Goal: Task Accomplishment & Management: Manage account settings

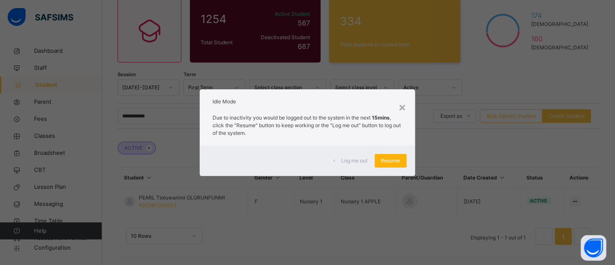
scroll to position [75, 0]
click at [397, 166] on div "Resume" at bounding box center [391, 161] width 32 height 14
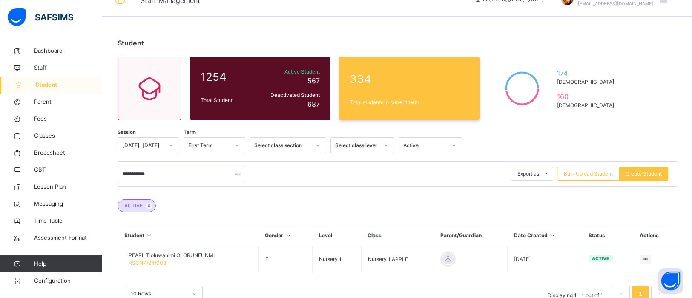
scroll to position [43, 0]
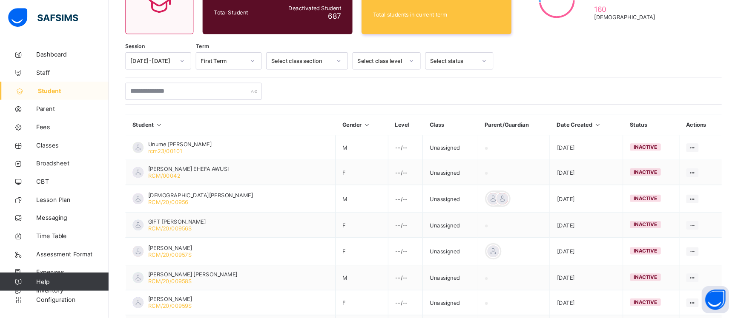
scroll to position [104, 0]
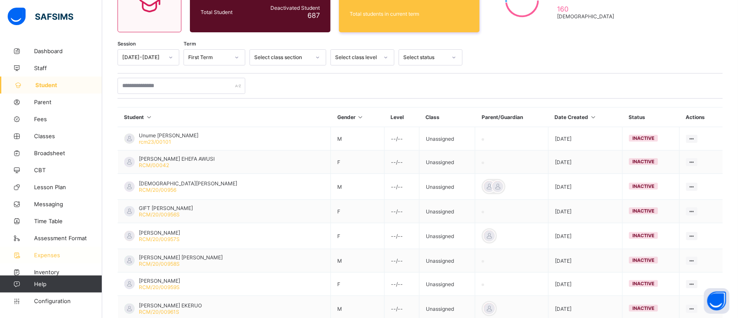
click at [50, 256] on span "Expenses" at bounding box center [68, 255] width 68 height 7
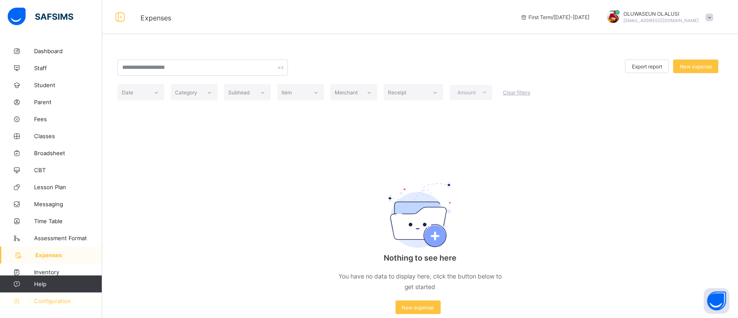
click at [60, 298] on link "Configuration" at bounding box center [51, 301] width 102 height 17
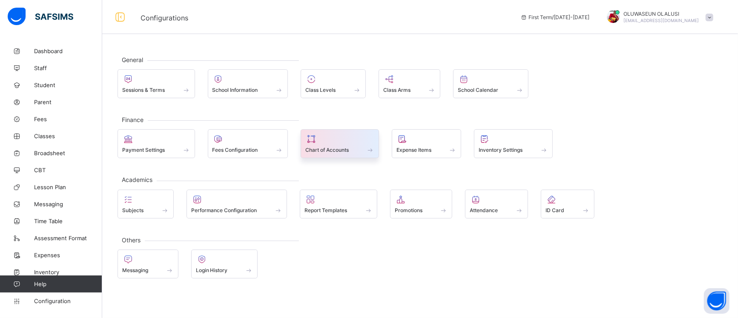
click at [324, 152] on span "Chart of Accounts" at bounding box center [326, 150] width 43 height 6
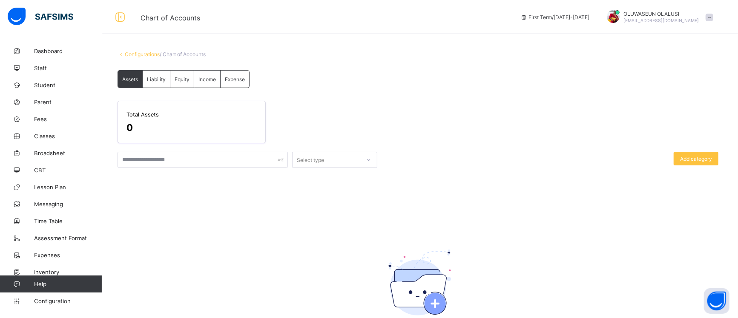
click at [233, 83] on div "Expense" at bounding box center [234, 79] width 29 height 17
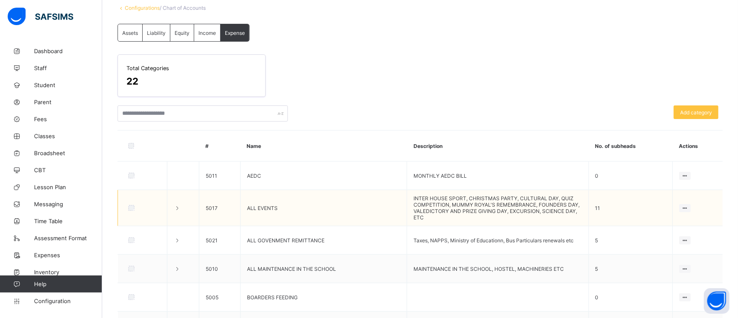
scroll to position [47, 0]
click at [685, 216] on ul "Edit category Add subhead Delete category" at bounding box center [661, 239] width 59 height 47
click at [668, 256] on div "Delete category" at bounding box center [667, 255] width 38 height 9
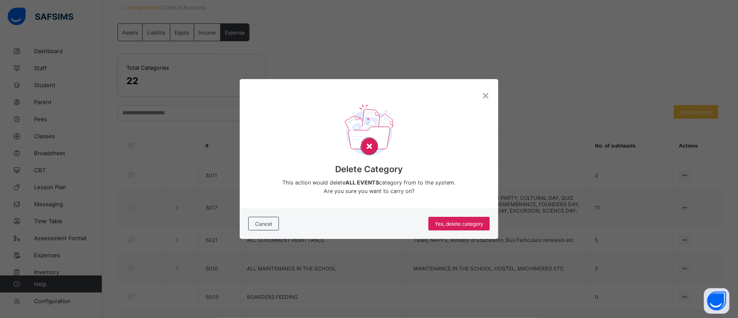
click at [464, 232] on div "Cancel Yes, delete category" at bounding box center [369, 224] width 258 height 31
click at [466, 223] on span "Yes, delete category" at bounding box center [459, 224] width 49 height 6
click at [485, 98] on div "×" at bounding box center [485, 95] width 8 height 14
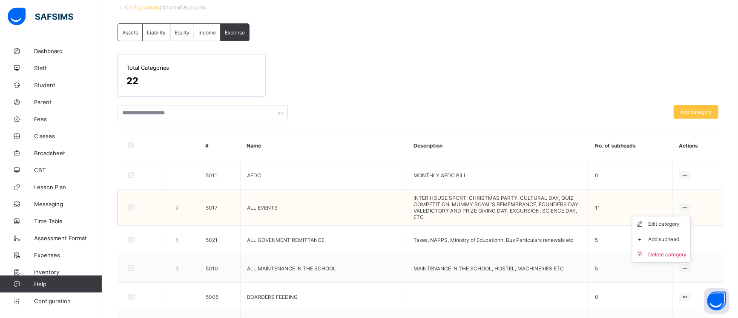
click at [689, 216] on ul "Edit category Add subhead Delete category" at bounding box center [661, 239] width 59 height 47
click at [666, 223] on div "Edit category" at bounding box center [667, 224] width 38 height 9
type input "**********"
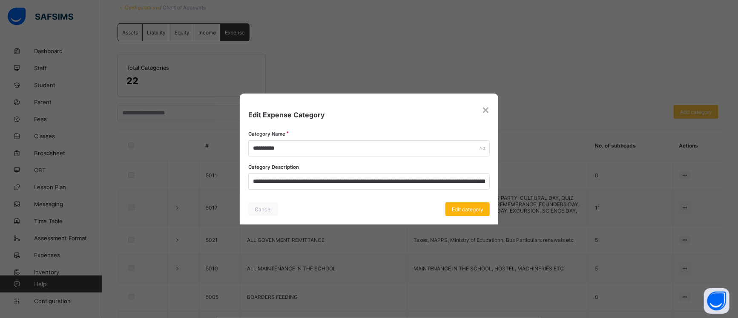
click at [460, 206] on div "Edit category" at bounding box center [467, 210] width 44 height 14
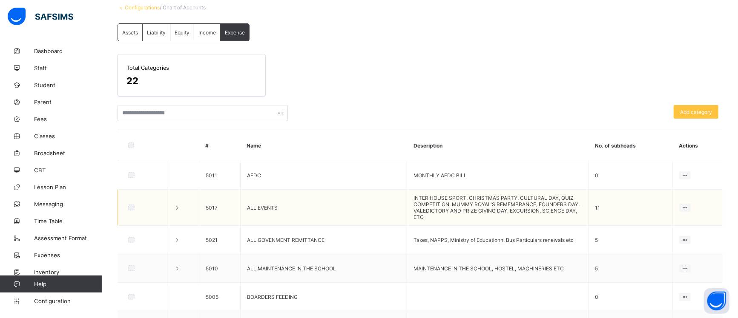
click at [602, 207] on td "11" at bounding box center [630, 208] width 84 height 36
click at [677, 252] on div "Delete category" at bounding box center [667, 255] width 38 height 9
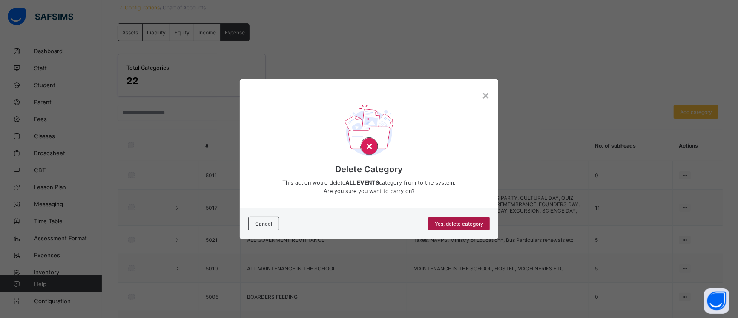
click at [464, 223] on span "Yes, delete category" at bounding box center [459, 224] width 49 height 6
click at [484, 96] on div "×" at bounding box center [485, 95] width 8 height 14
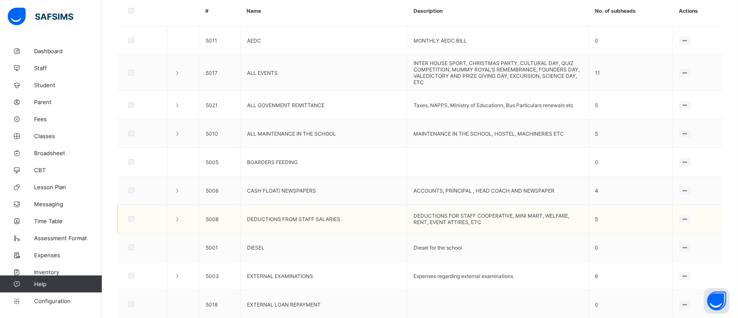
scroll to position [220, 0]
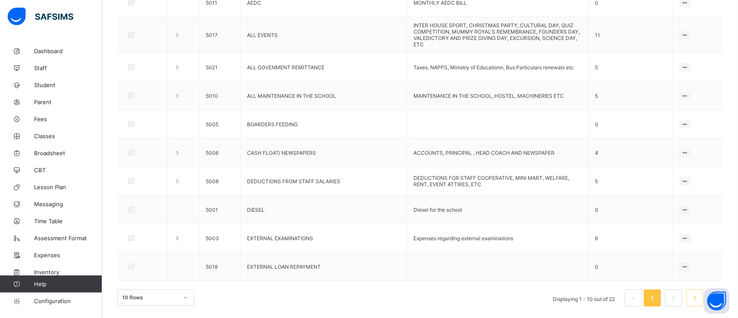
click at [691, 298] on link "3" at bounding box center [694, 298] width 8 height 11
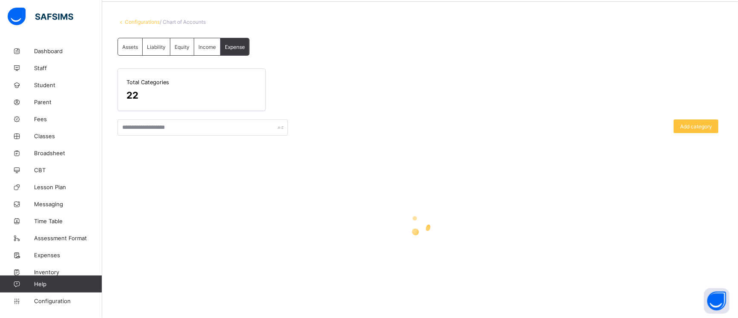
scroll to position [0, 0]
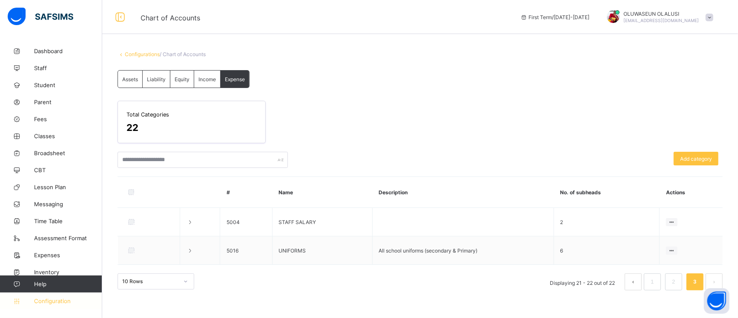
click at [48, 298] on span "Configuration" at bounding box center [68, 301] width 68 height 7
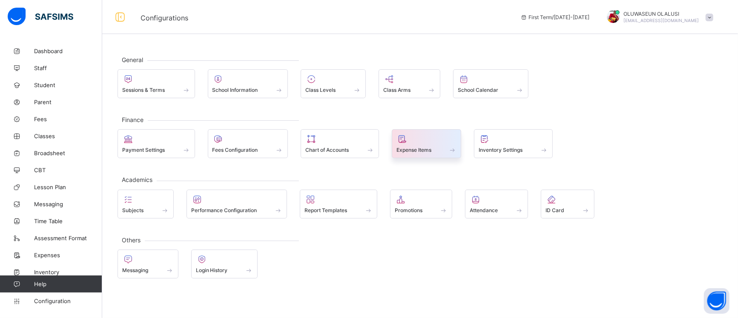
click at [403, 140] on icon at bounding box center [402, 139] width 12 height 10
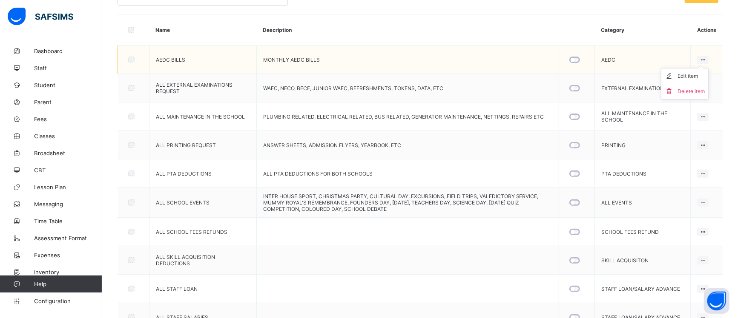
scroll to position [133, 0]
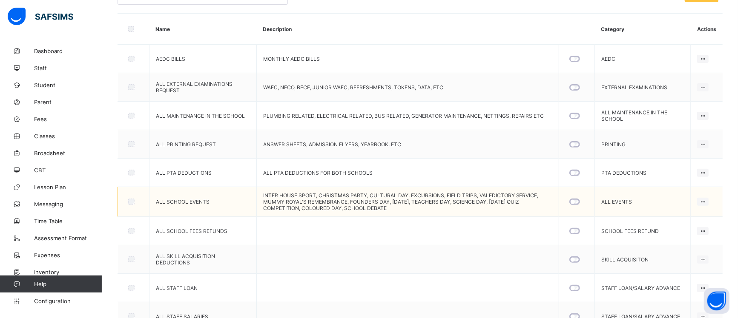
click at [691, 204] on td "Edit item Delete item" at bounding box center [706, 202] width 32 height 30
click at [691, 217] on div "Edit item" at bounding box center [690, 218] width 27 height 9
type input "**********"
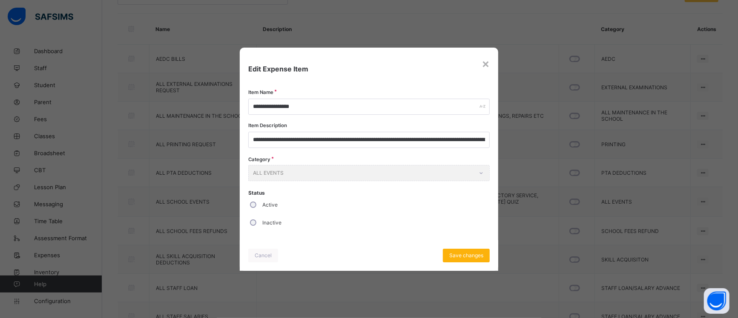
click at [469, 256] on span "Save changes" at bounding box center [466, 255] width 34 height 6
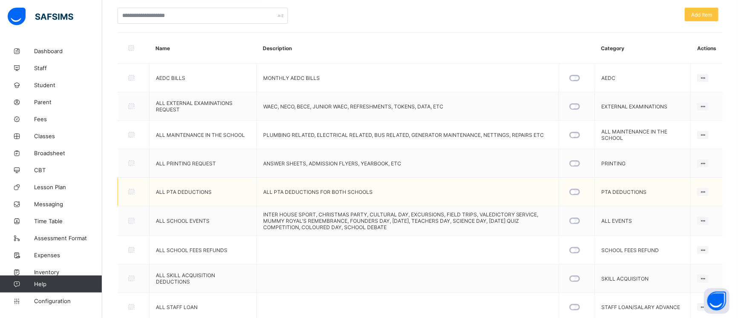
scroll to position [116, 0]
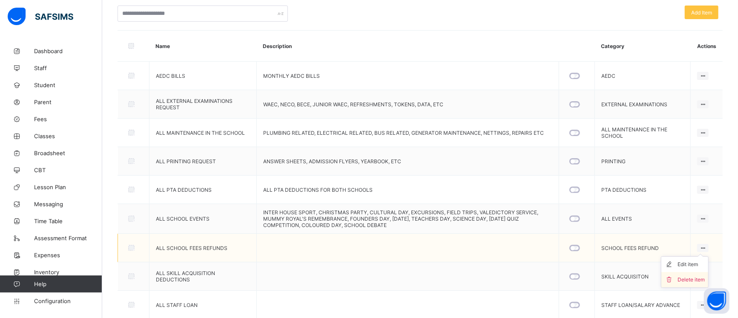
click at [691, 277] on div "Delete item" at bounding box center [690, 280] width 27 height 9
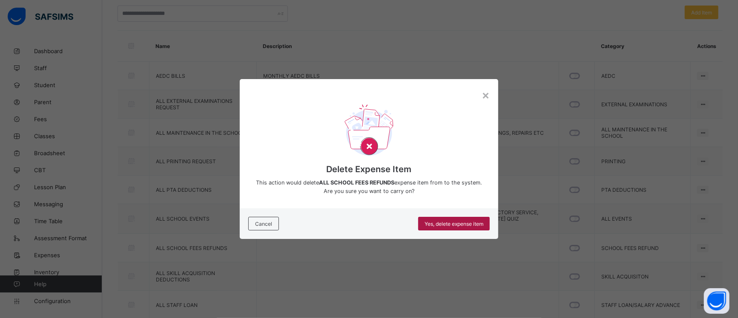
click at [441, 221] on span "Yes, delete expense item" at bounding box center [453, 224] width 59 height 6
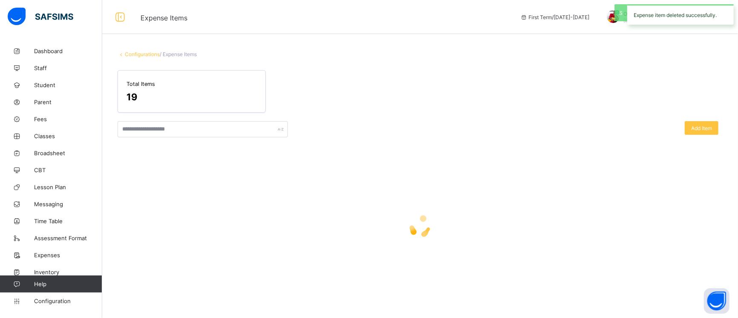
scroll to position [0, 0]
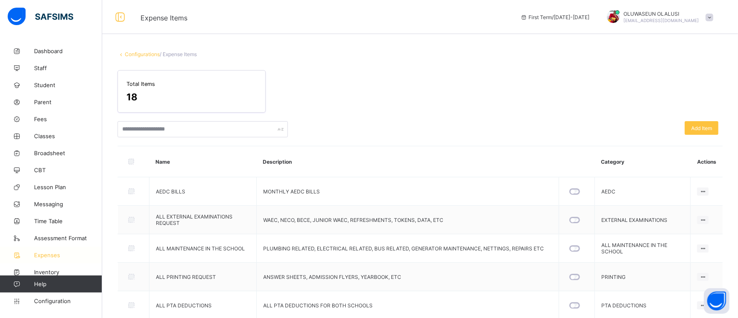
click at [44, 255] on span "Expenses" at bounding box center [68, 255] width 68 height 7
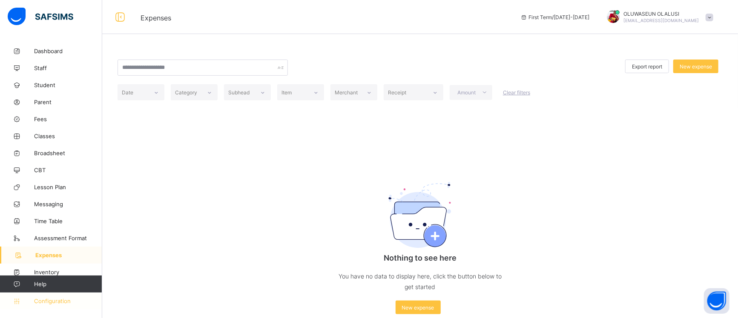
click at [55, 298] on span "Configuration" at bounding box center [68, 301] width 68 height 7
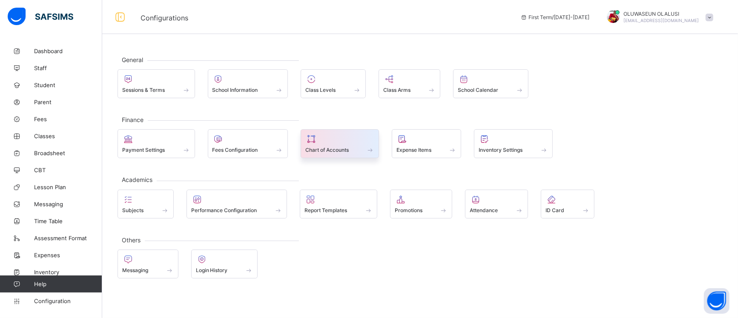
click at [365, 151] on div "Chart of Accounts" at bounding box center [339, 149] width 69 height 7
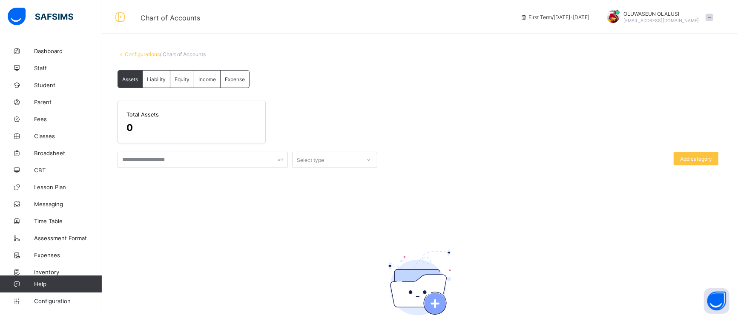
click at [241, 84] on div "Expense" at bounding box center [234, 79] width 29 height 17
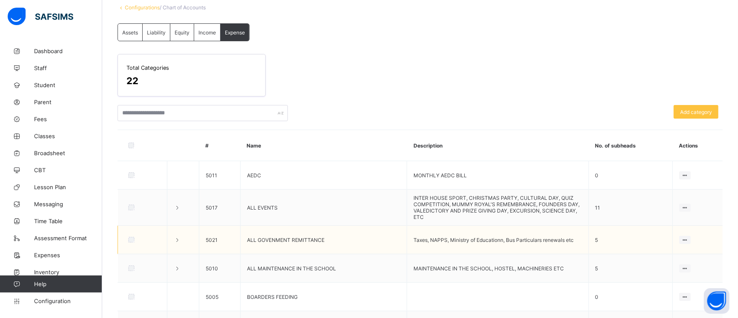
scroll to position [57, 0]
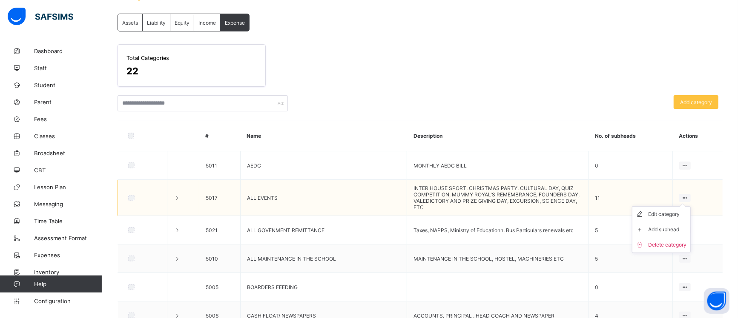
click at [686, 206] on ul "Edit category Add subhead Delete category" at bounding box center [661, 229] width 59 height 47
click at [663, 246] on div "Delete category" at bounding box center [667, 245] width 38 height 9
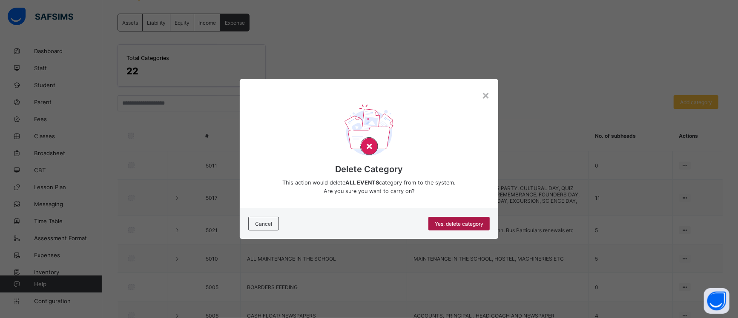
click at [447, 220] on div "Yes, delete category" at bounding box center [458, 224] width 61 height 14
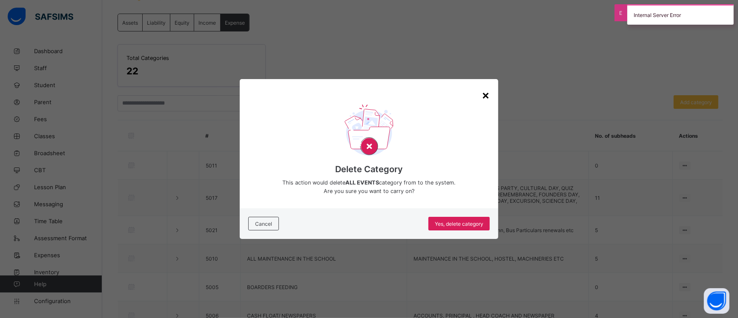
click at [486, 94] on div "×" at bounding box center [485, 95] width 8 height 14
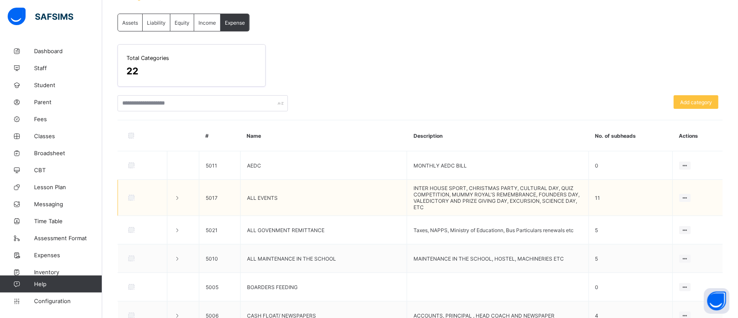
click at [691, 196] on td "Edit category Add subhead Delete category" at bounding box center [697, 198] width 50 height 36
click at [665, 244] on div "Delete category" at bounding box center [667, 245] width 38 height 9
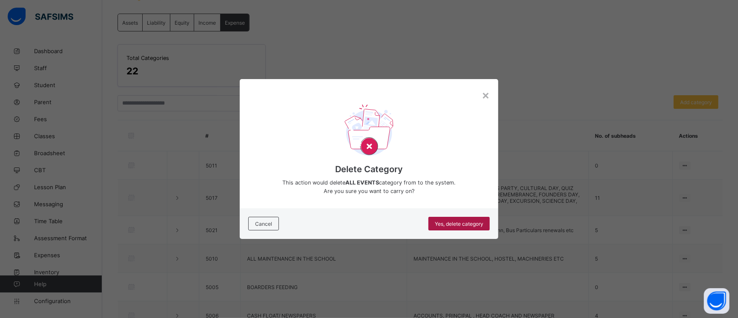
click at [465, 224] on span "Yes, delete category" at bounding box center [459, 224] width 49 height 6
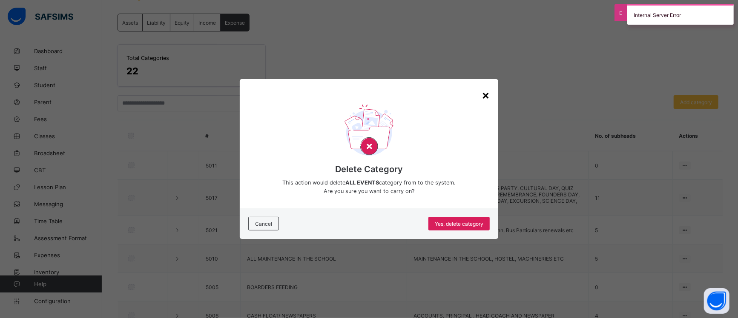
click at [486, 96] on div "×" at bounding box center [485, 95] width 8 height 14
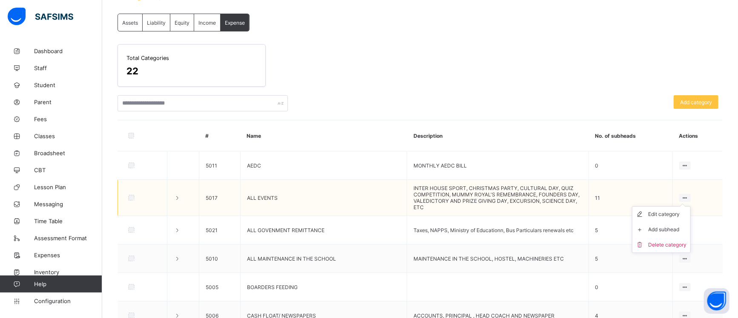
click at [689, 206] on ul "Edit category Add subhead Delete category" at bounding box center [661, 229] width 59 height 47
click at [665, 214] on div "Edit category" at bounding box center [667, 214] width 38 height 9
type input "**********"
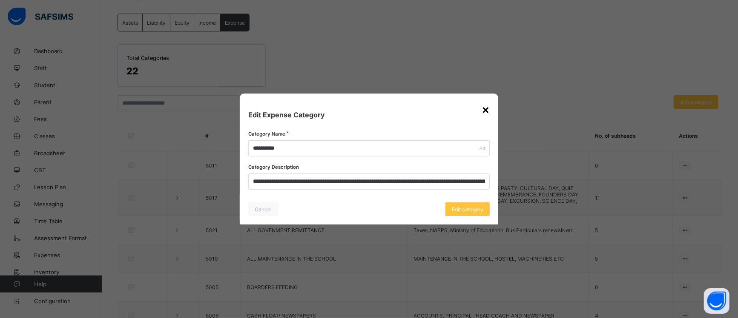
click at [483, 108] on div "×" at bounding box center [485, 109] width 8 height 14
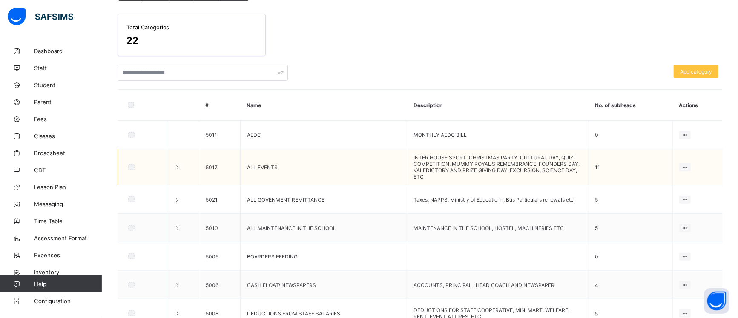
scroll to position [86, 0]
click at [599, 161] on td "11" at bounding box center [630, 169] width 84 height 36
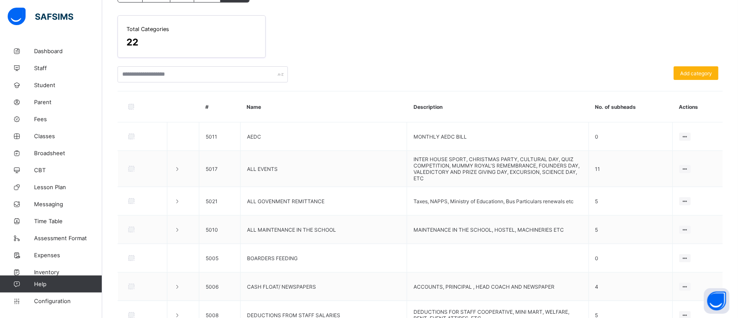
click at [691, 68] on div "Add category" at bounding box center [695, 73] width 45 height 14
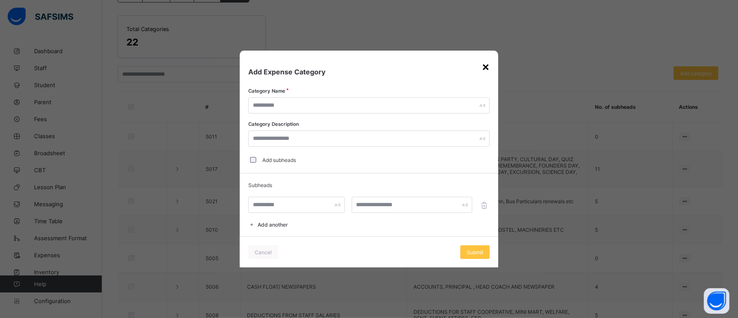
click at [484, 69] on div "×" at bounding box center [485, 66] width 8 height 14
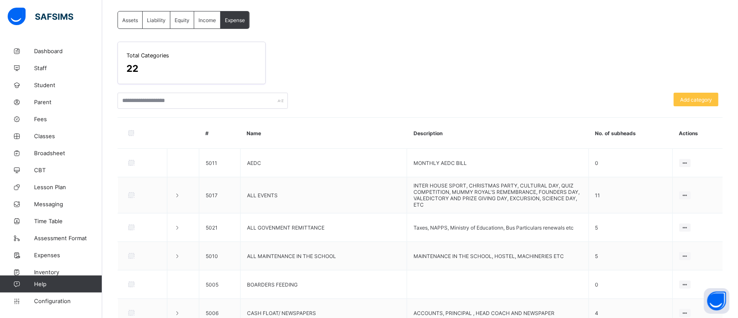
scroll to position [59, 0]
click at [174, 103] on input "text" at bounding box center [202, 101] width 170 height 16
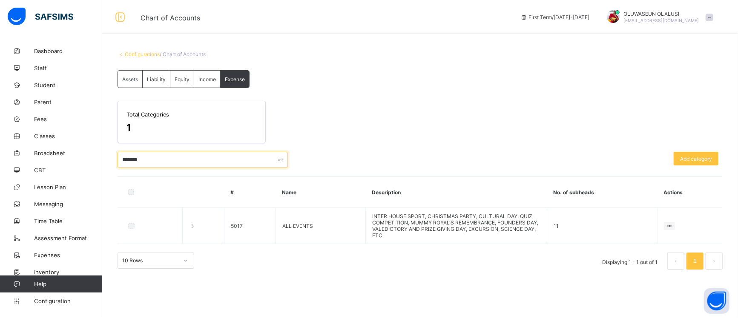
scroll to position [0, 0]
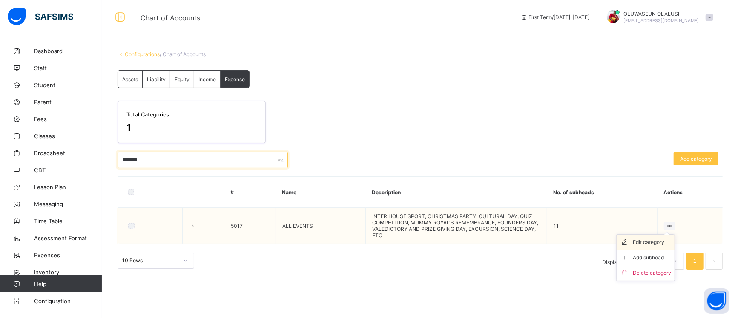
type input "*******"
click at [658, 245] on div "Edit category" at bounding box center [651, 242] width 38 height 9
type input "**********"
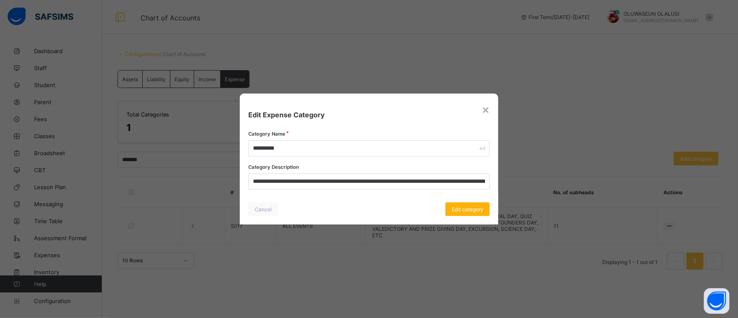
click at [472, 207] on span "Edit category" at bounding box center [467, 209] width 31 height 6
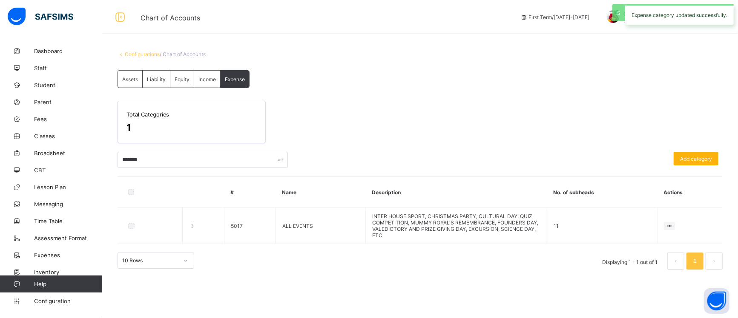
click at [689, 160] on span "Add category" at bounding box center [696, 159] width 32 height 6
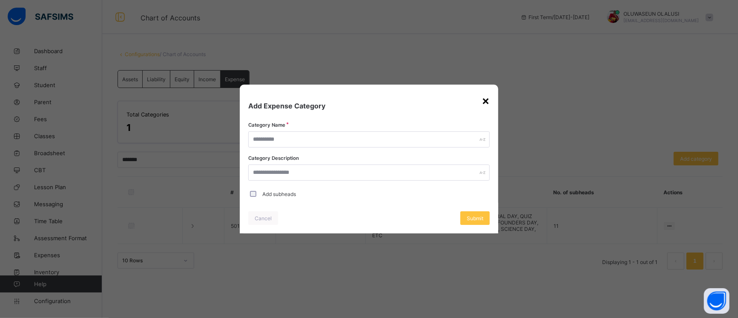
click at [486, 101] on div "×" at bounding box center [485, 100] width 8 height 14
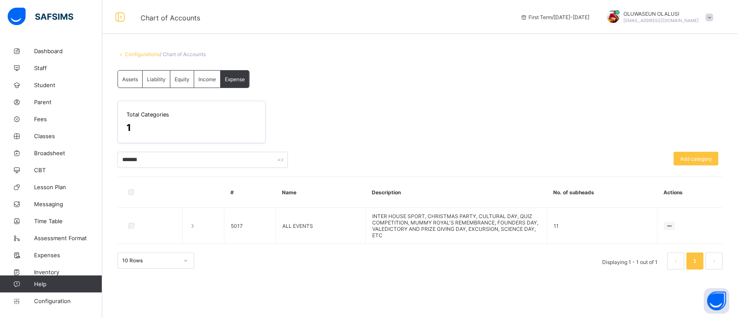
click at [203, 77] on span "Income" at bounding box center [206, 79] width 17 height 6
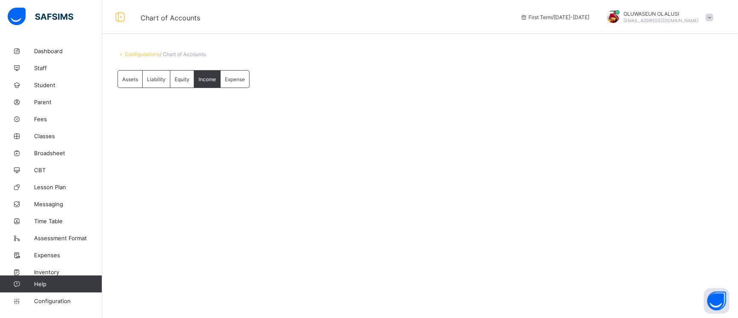
click at [137, 77] on span "Assets" at bounding box center [130, 79] width 16 height 6
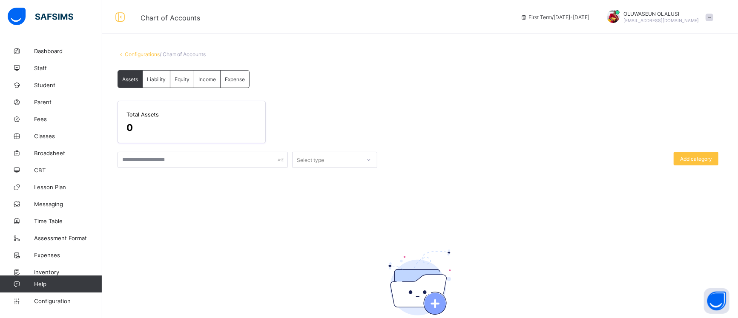
click at [147, 81] on span "Liability" at bounding box center [156, 79] width 19 height 6
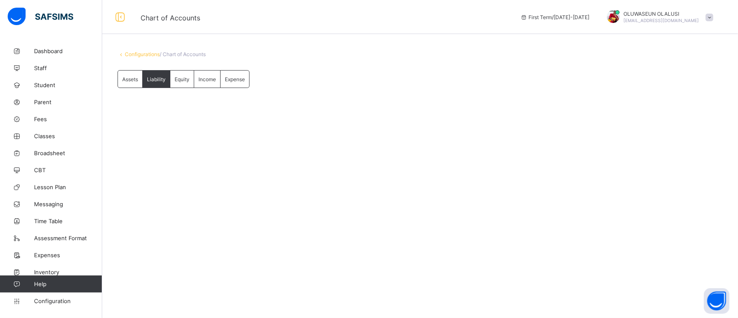
click at [172, 85] on div "Equity" at bounding box center [182, 79] width 24 height 17
click at [194, 88] on div "Assets Liability Equity Income Expense Equity More Options Total Assets 0 Selec…" at bounding box center [419, 87] width 605 height 35
click at [203, 86] on div "Income" at bounding box center [207, 79] width 26 height 17
click at [235, 84] on div "Expense" at bounding box center [234, 79] width 29 height 17
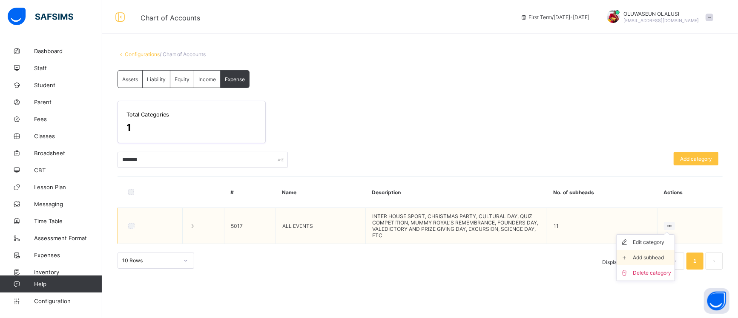
click at [655, 255] on div "Add subhead" at bounding box center [651, 258] width 38 height 9
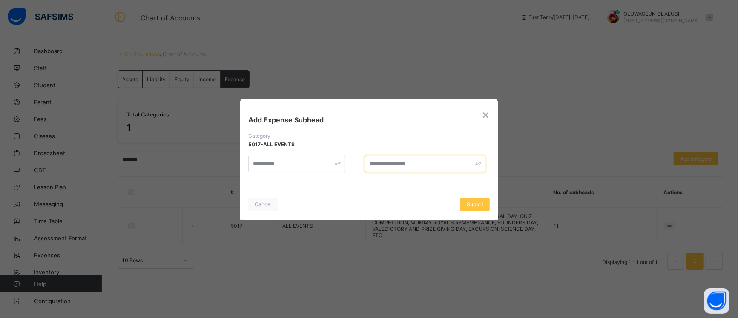
click at [475, 163] on div at bounding box center [425, 164] width 120 height 16
click at [336, 164] on div at bounding box center [296, 164] width 97 height 16
type input "*********"
type input "**********"
click at [481, 119] on div "×" at bounding box center [485, 114] width 8 height 14
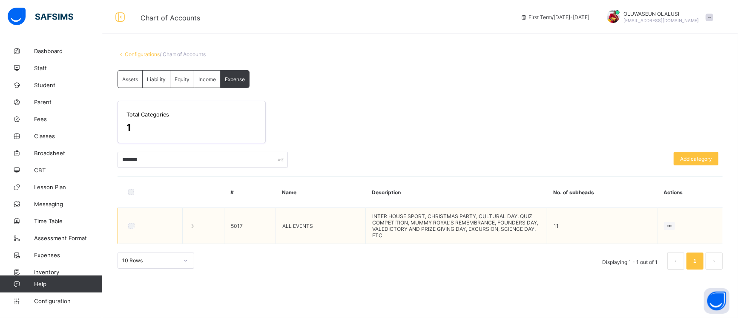
click at [131, 229] on div at bounding box center [149, 226] width 51 height 18
click at [672, 234] on ul "Edit category Add subhead Delete category" at bounding box center [645, 257] width 59 height 47
click at [645, 269] on div "Delete category" at bounding box center [651, 273] width 38 height 9
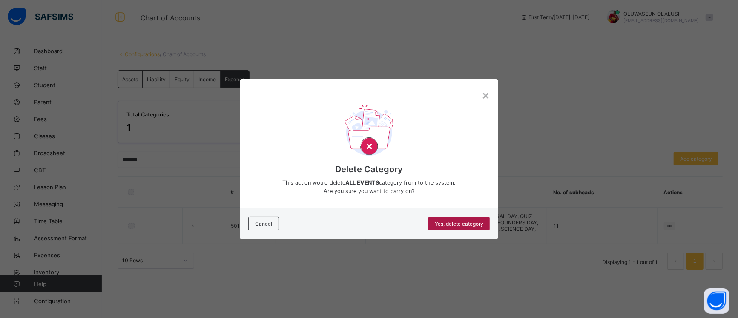
click at [456, 221] on span "Yes, delete category" at bounding box center [459, 224] width 49 height 6
click at [486, 96] on div "×" at bounding box center [485, 95] width 8 height 14
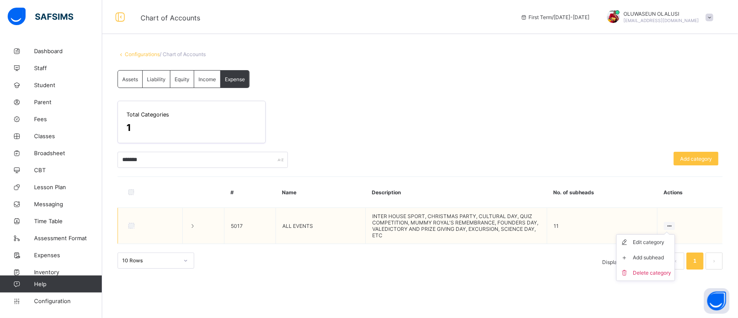
click at [672, 222] on div at bounding box center [668, 226] width 11 height 8
click at [645, 277] on li "Delete category" at bounding box center [645, 273] width 58 height 15
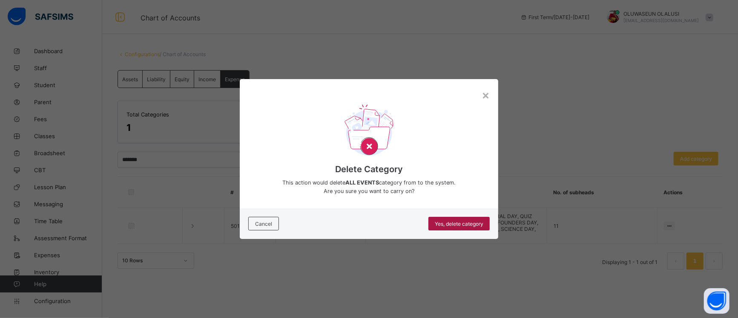
click at [453, 225] on span "Yes, delete category" at bounding box center [459, 224] width 49 height 6
click at [485, 98] on div "×" at bounding box center [485, 95] width 8 height 14
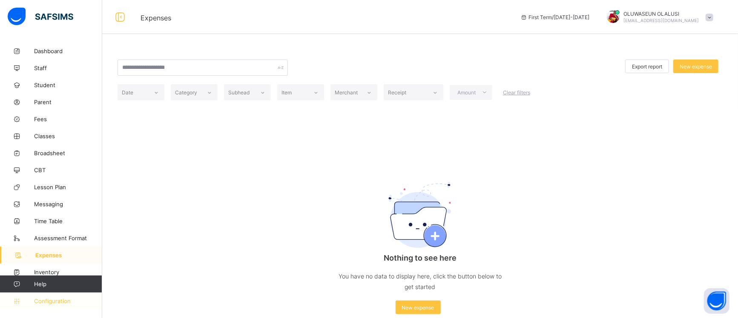
click at [54, 302] on span "Configuration" at bounding box center [68, 301] width 68 height 7
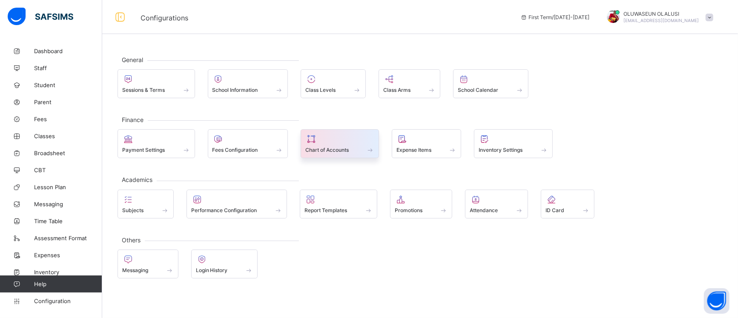
click at [360, 144] on div at bounding box center [339, 139] width 69 height 10
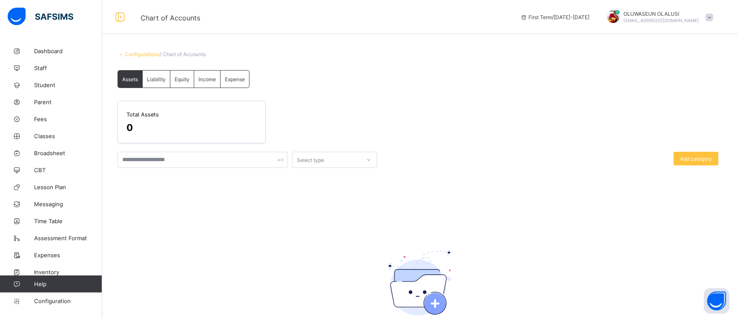
click at [235, 81] on span "Expense" at bounding box center [235, 79] width 20 height 6
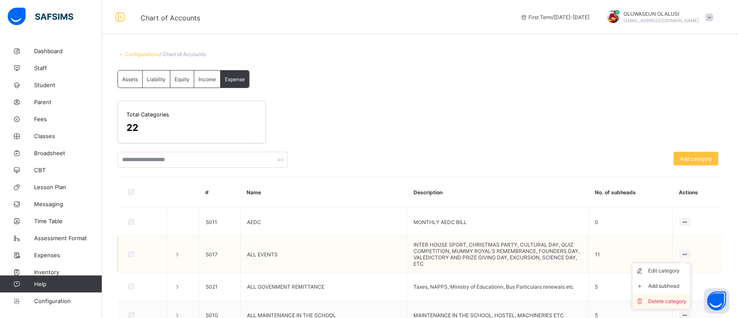
click at [673, 301] on div "Delete category" at bounding box center [667, 301] width 38 height 9
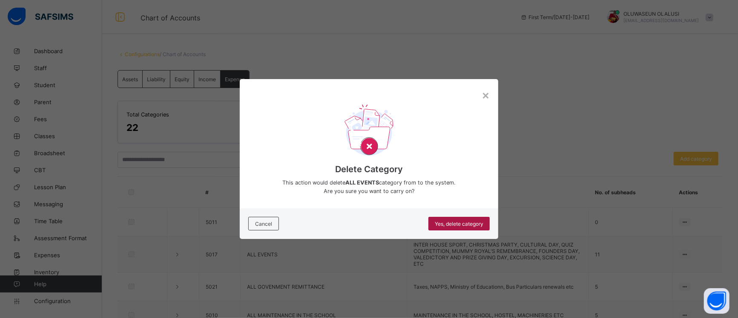
click at [467, 223] on span "Yes, delete category" at bounding box center [459, 224] width 49 height 6
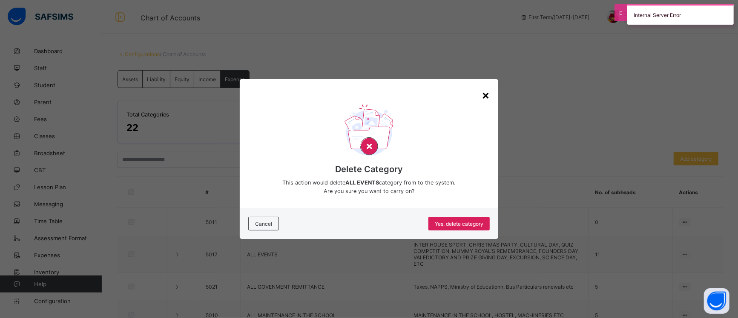
click at [488, 99] on div "×" at bounding box center [485, 95] width 8 height 14
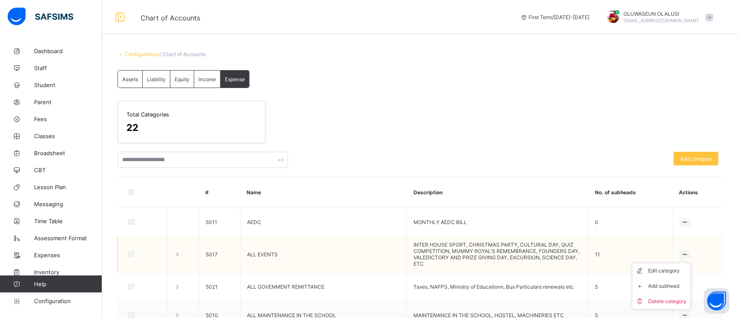
click at [687, 263] on ul "Edit category Add subhead Delete category" at bounding box center [661, 286] width 59 height 47
click at [666, 267] on div "Edit category" at bounding box center [667, 271] width 38 height 9
type input "**********"
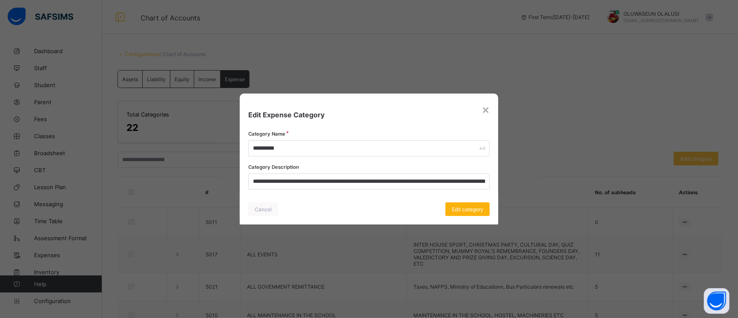
click at [472, 206] on span "Edit category" at bounding box center [467, 209] width 31 height 6
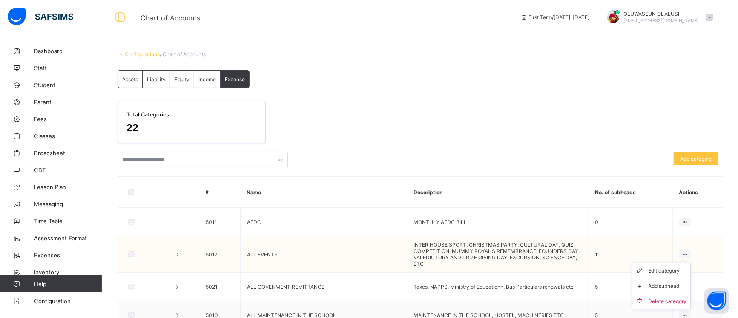
click at [689, 252] on div at bounding box center [684, 255] width 11 height 8
click at [655, 268] on div "Edit category" at bounding box center [667, 271] width 38 height 9
type input "**********"
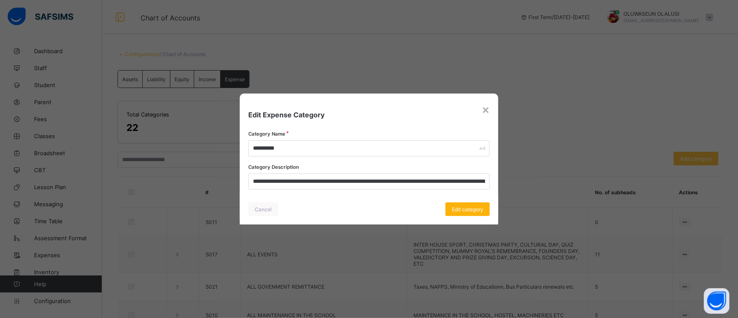
click at [468, 210] on span "Edit category" at bounding box center [467, 209] width 31 height 6
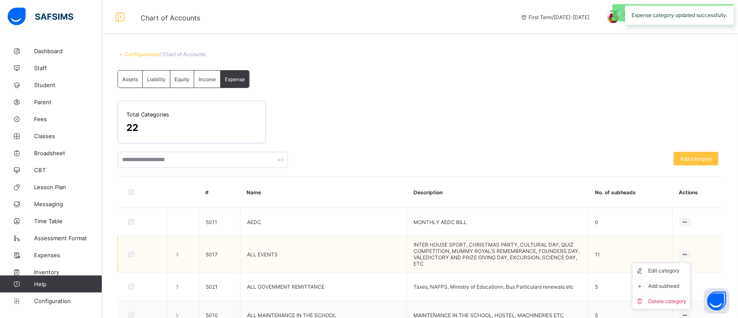
click at [683, 263] on ul "Edit category Add subhead Delete category" at bounding box center [661, 286] width 59 height 47
click at [661, 297] on div "Delete category" at bounding box center [667, 301] width 38 height 9
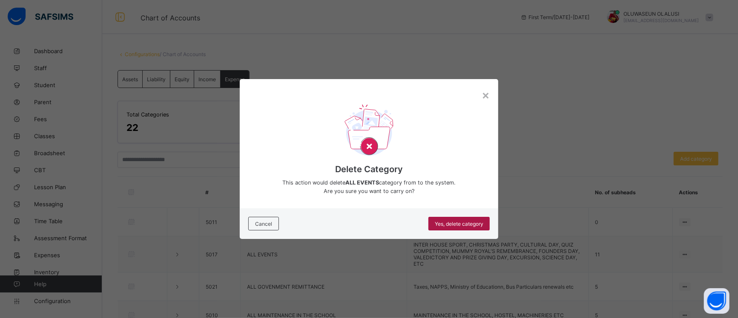
click at [466, 227] on div "Yes, delete category" at bounding box center [458, 224] width 61 height 14
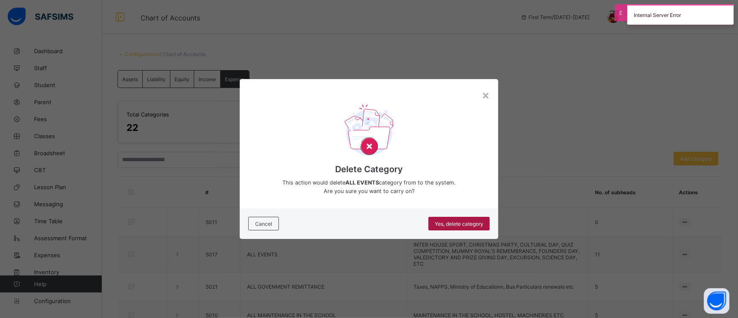
click at [466, 227] on div "Yes, delete category" at bounding box center [458, 224] width 61 height 14
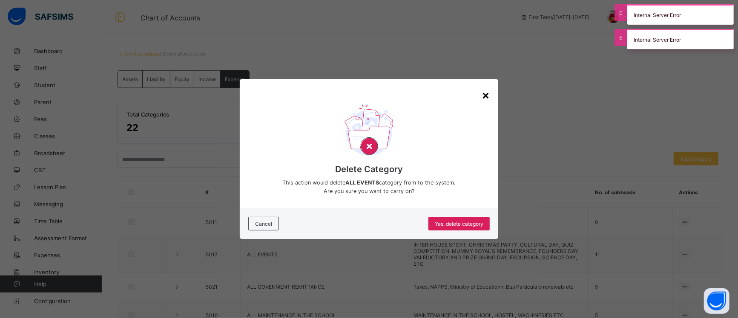
click at [484, 93] on div "×" at bounding box center [485, 95] width 8 height 14
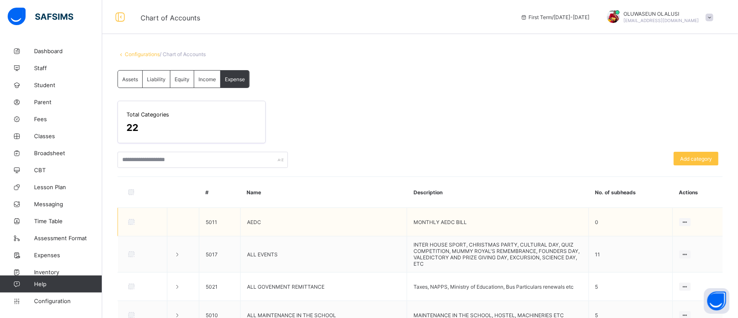
click at [127, 223] on div at bounding box center [142, 222] width 32 height 6
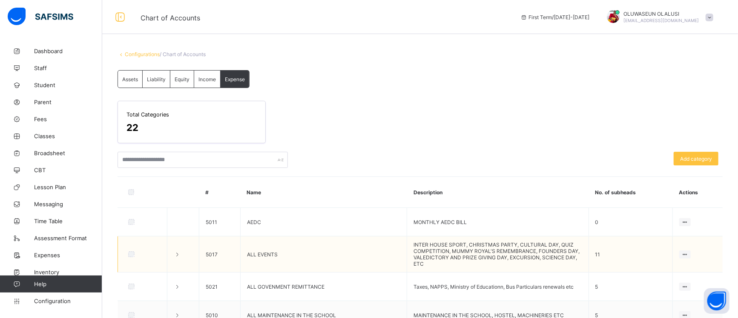
click at [250, 260] on td "ALL EVENTS" at bounding box center [323, 255] width 167 height 36
click at [686, 263] on ul "Edit category Add subhead Delete category" at bounding box center [661, 286] width 59 height 47
click at [668, 300] on div "Delete category" at bounding box center [667, 301] width 38 height 9
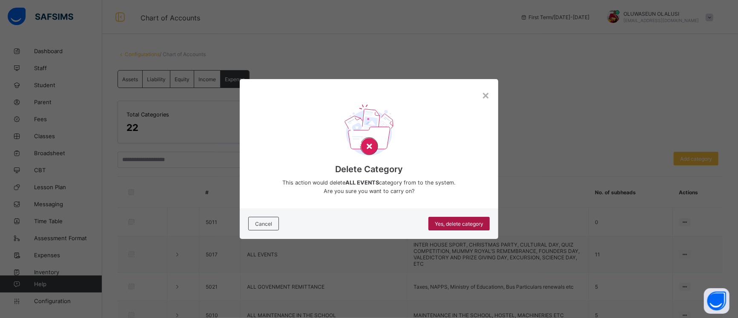
click at [478, 222] on span "Yes, delete category" at bounding box center [459, 224] width 49 height 6
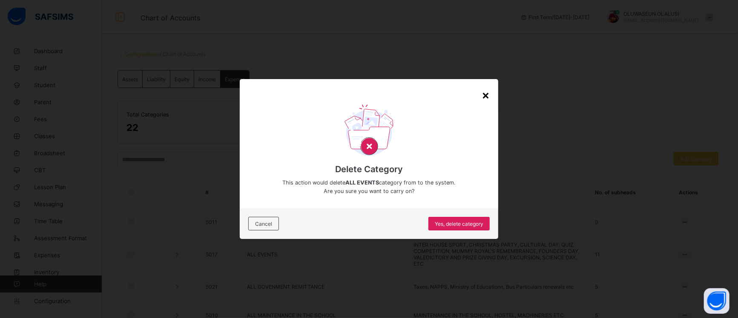
click at [489, 97] on div "×" at bounding box center [485, 95] width 8 height 14
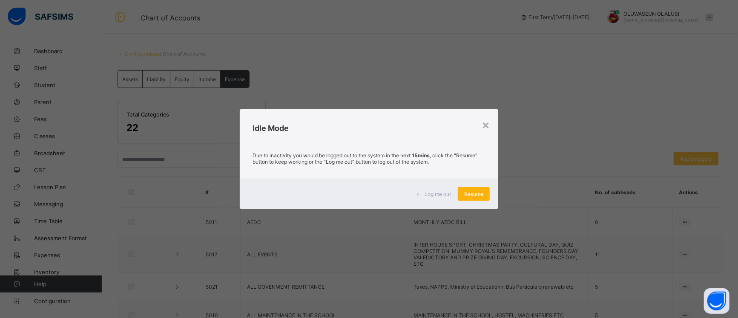
click at [475, 190] on div "Resume" at bounding box center [474, 194] width 32 height 14
